Goal: Information Seeking & Learning: Check status

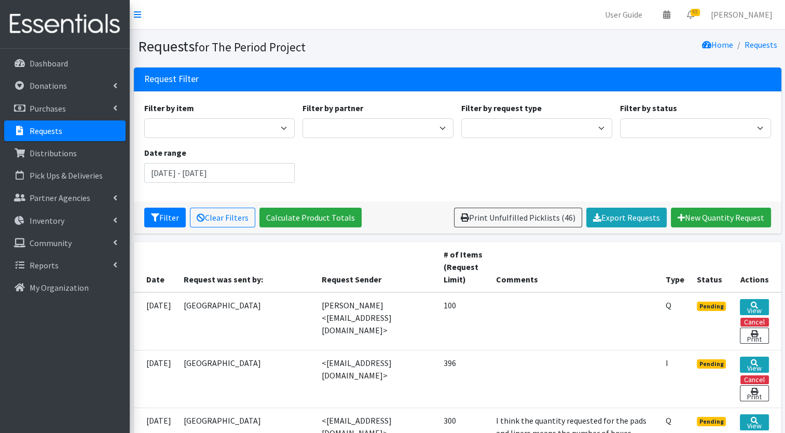
click at [56, 130] on p "Requests" at bounding box center [46, 131] width 33 height 10
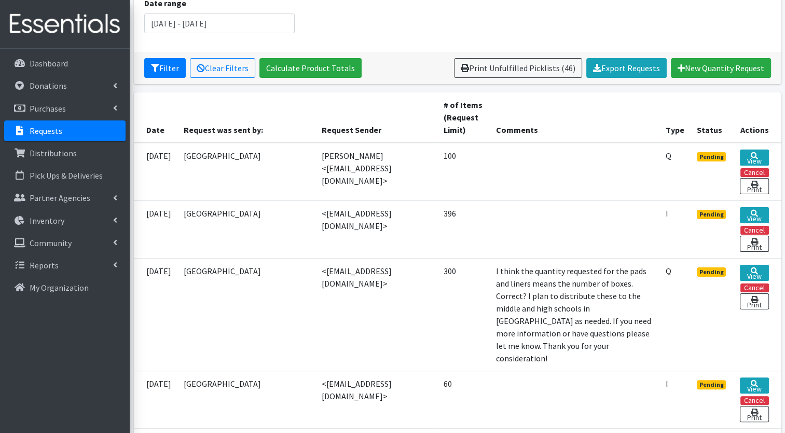
scroll to position [154, 0]
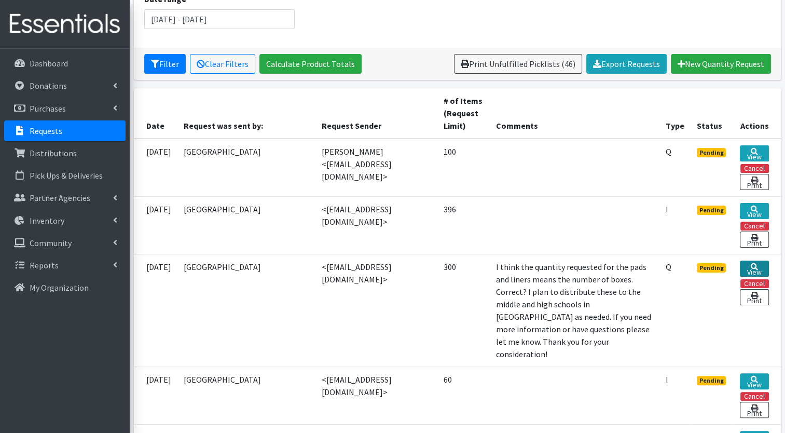
click at [757, 268] on link "View" at bounding box center [754, 269] width 29 height 16
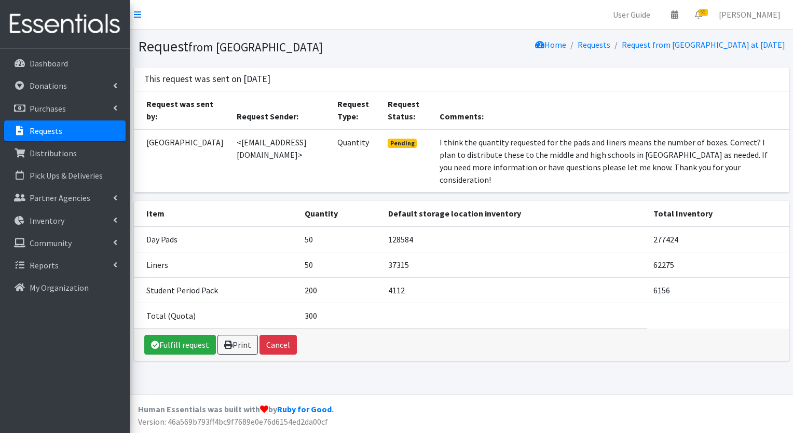
click at [45, 132] on p "Requests" at bounding box center [46, 131] width 33 height 10
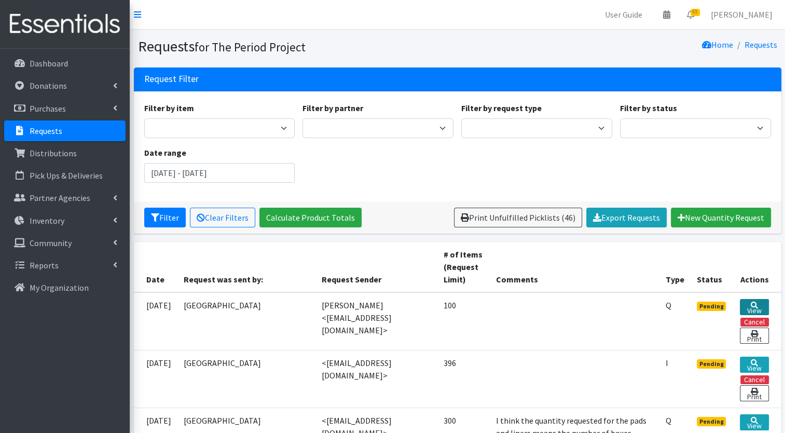
click at [752, 306] on link "View" at bounding box center [754, 307] width 29 height 16
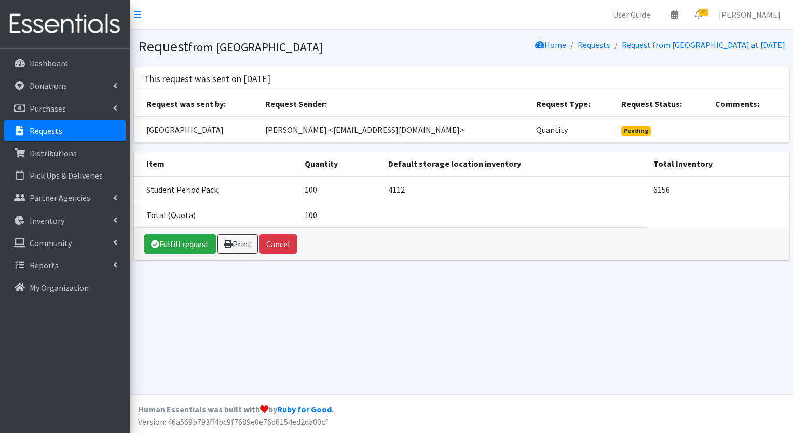
click at [400, 143] on td "[PERSON_NAME] <[EMAIL_ADDRESS][DOMAIN_NAME]>" at bounding box center [394, 130] width 271 height 26
drag, startPoint x: 400, startPoint y: 141, endPoint x: 498, endPoint y: 142, distance: 97.6
click at [498, 142] on td "[PERSON_NAME] <[EMAIL_ADDRESS][DOMAIN_NAME]>" at bounding box center [394, 130] width 271 height 26
copy td "[EMAIL_ADDRESS][DOMAIN_NAME]"
click at [75, 131] on link "Requests" at bounding box center [64, 130] width 121 height 21
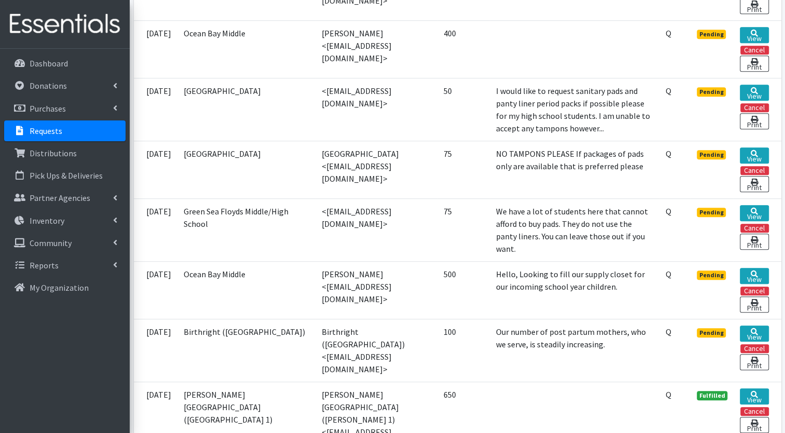
scroll to position [743, 0]
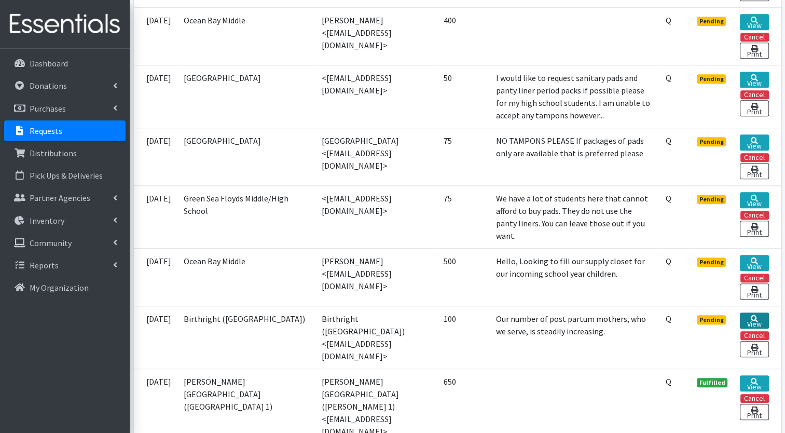
click at [756, 313] on link "View" at bounding box center [754, 321] width 29 height 16
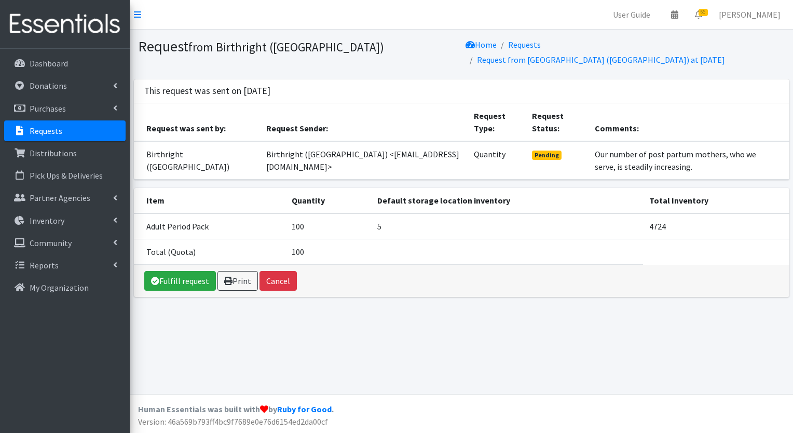
click at [62, 132] on link "Requests" at bounding box center [64, 130] width 121 height 21
